Goal: Transaction & Acquisition: Purchase product/service

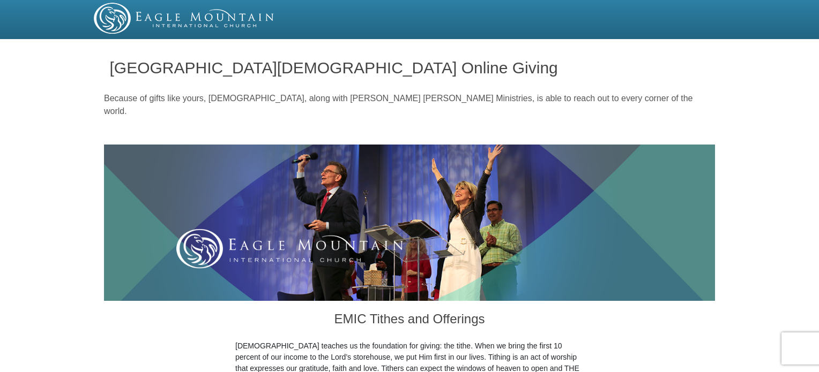
scroll to position [321, 0]
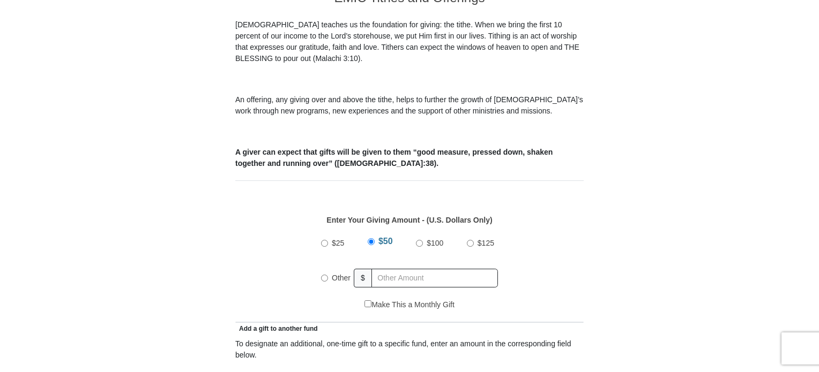
click at [324, 275] on input "Other" at bounding box center [324, 278] width 7 height 7
radio input "true"
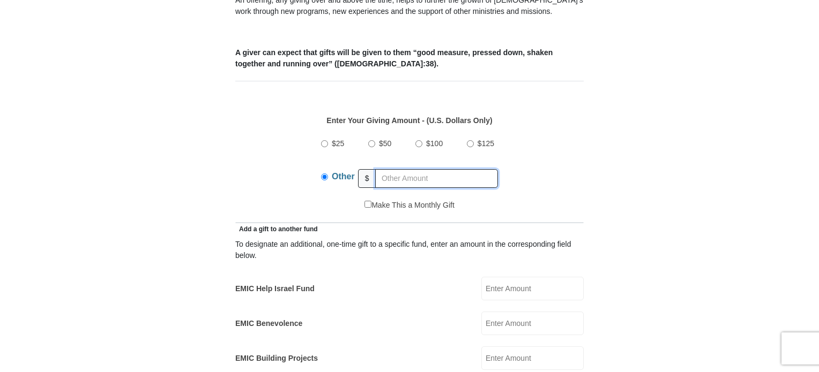
scroll to position [482, 0]
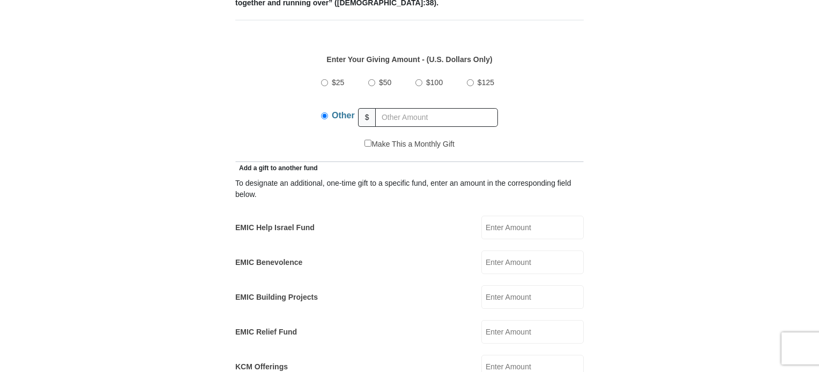
click at [497, 216] on input "EMIC Help Israel Fund" at bounding box center [532, 228] width 102 height 24
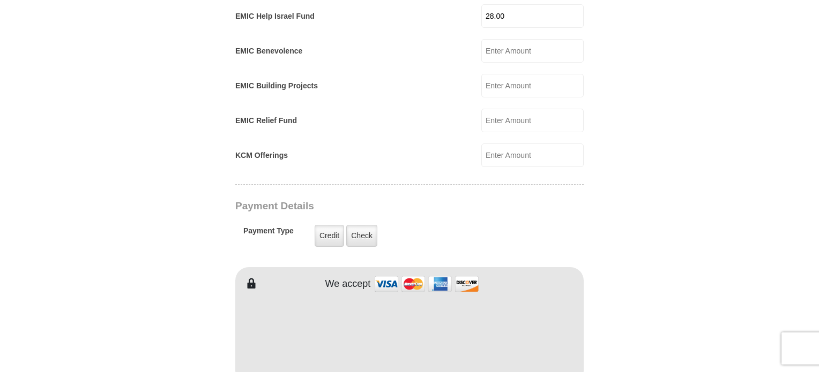
scroll to position [696, 0]
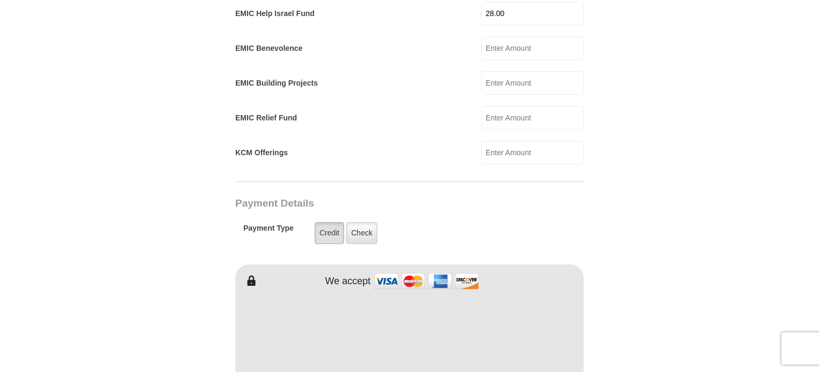
type input "28.00"
click at [318, 222] on label "Credit" at bounding box center [328, 233] width 29 height 22
click at [0, 0] on input "Credit" at bounding box center [0, 0] width 0 height 0
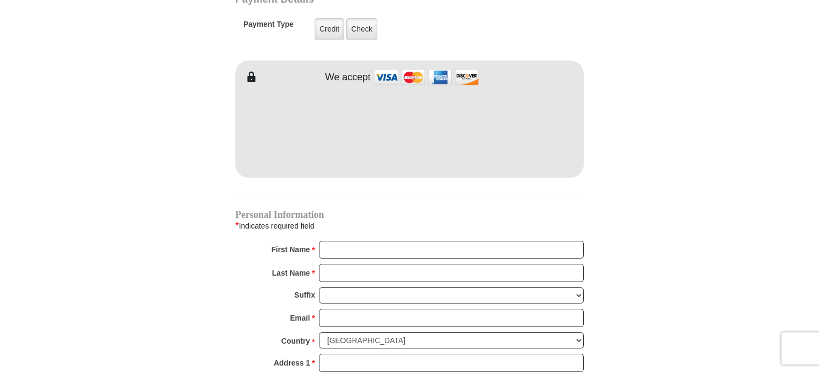
scroll to position [964, 0]
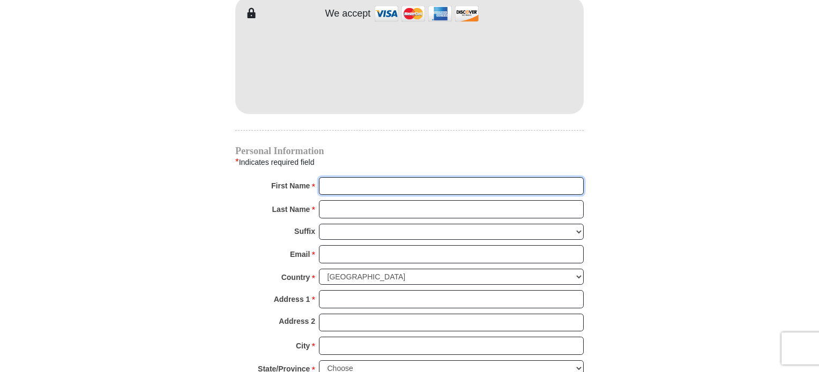
click at [351, 177] on input "First Name *" at bounding box center [451, 186] width 265 height 18
type input "Lynn"
click at [384, 201] on input "Last Name *" at bounding box center [451, 209] width 265 height 18
type input "Seulean"
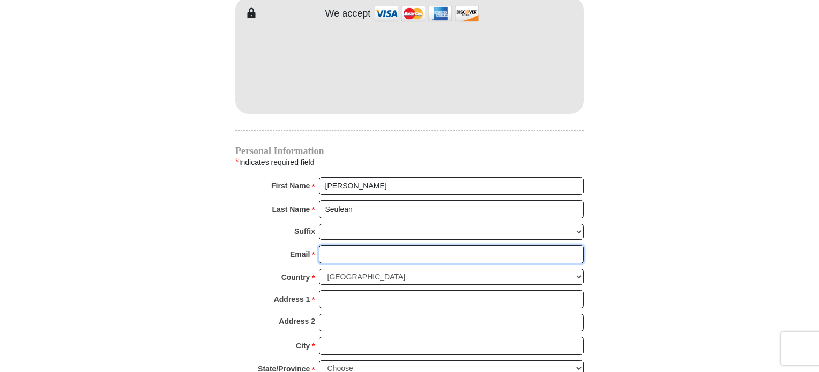
click at [334, 245] on input "Email *" at bounding box center [451, 254] width 265 height 18
type input "lseu620@protonmail.com"
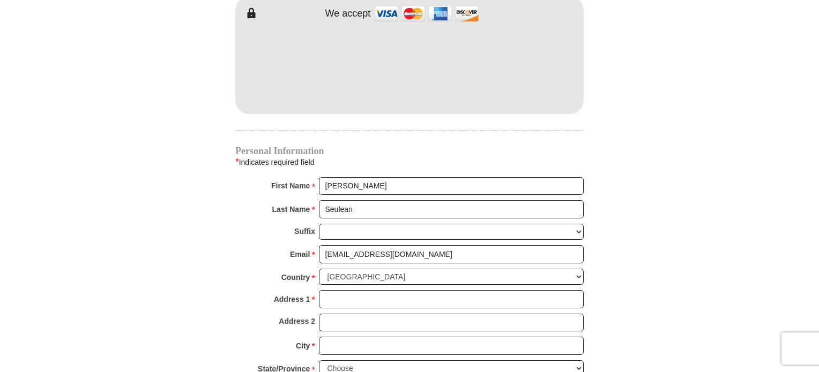
type input "11623 1st Ave S C212"
type input "SEATTLE"
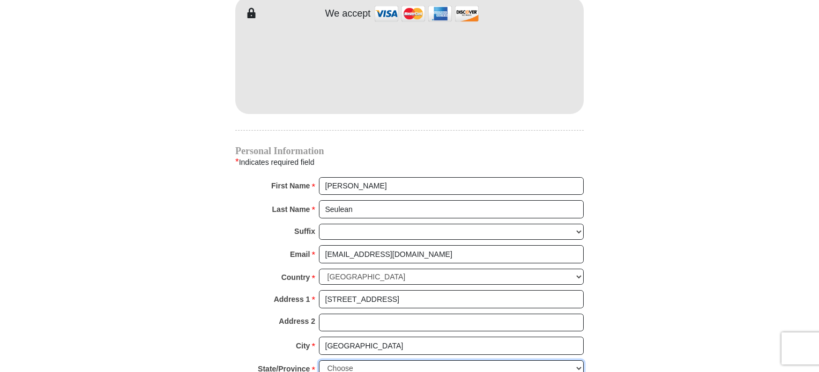
select select "WA"
type input "98168"
type input "2064681483"
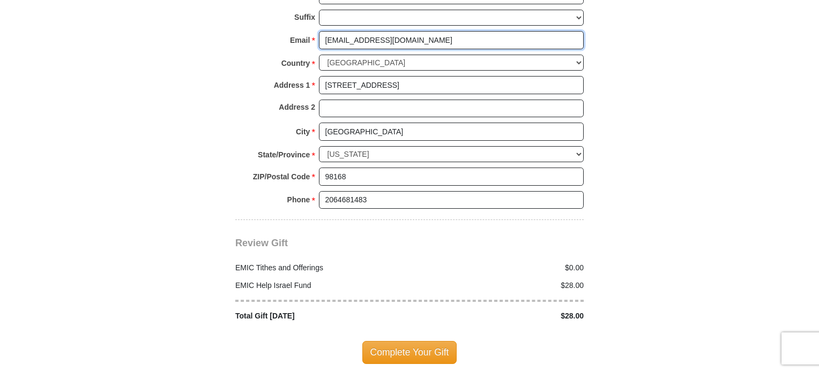
scroll to position [1232, 0]
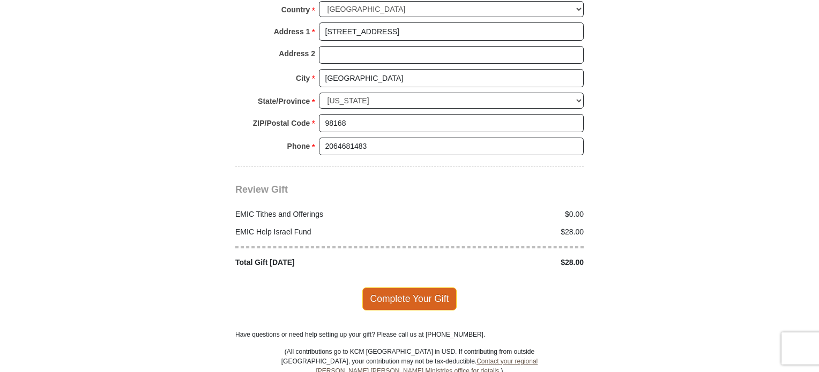
click at [406, 288] on span "Complete Your Gift" at bounding box center [409, 299] width 95 height 23
